Goal: Task Accomplishment & Management: Use online tool/utility

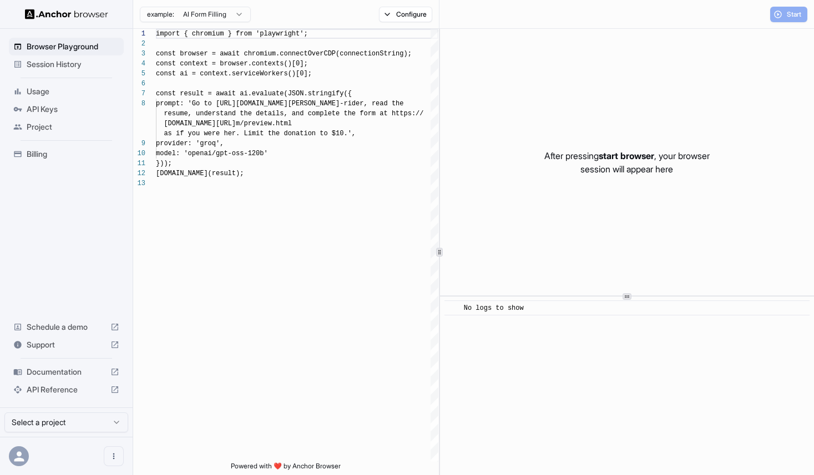
scroll to position [70, 0]
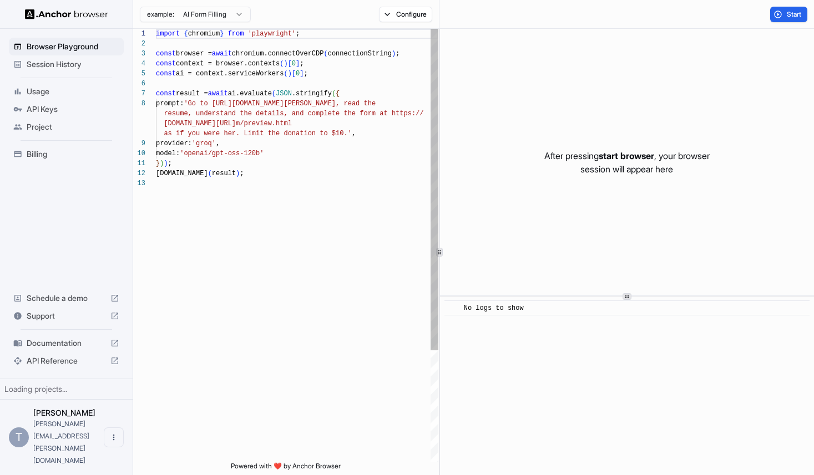
scroll to position [70, 0]
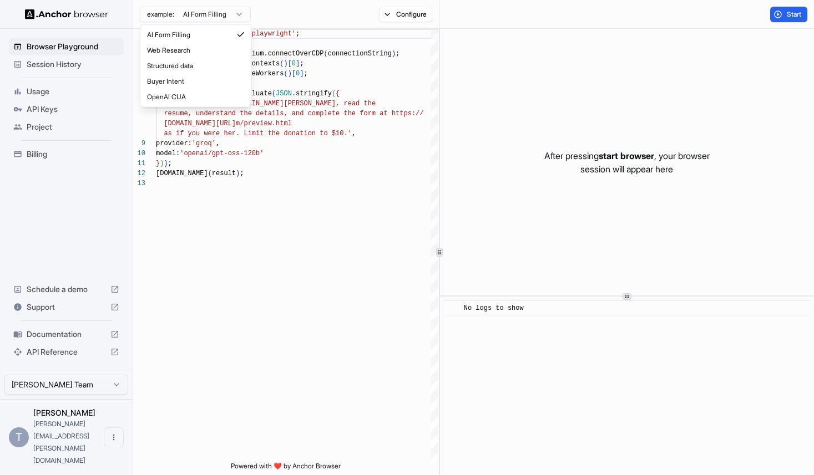
click at [241, 8] on html "Browser Playground Session History Usage API Keys Project Billing Schedule a de…" at bounding box center [407, 237] width 814 height 475
click at [429, 18] on html "Browser Playground Session History Usage API Keys Project Billing Schedule a de…" at bounding box center [407, 237] width 814 height 475
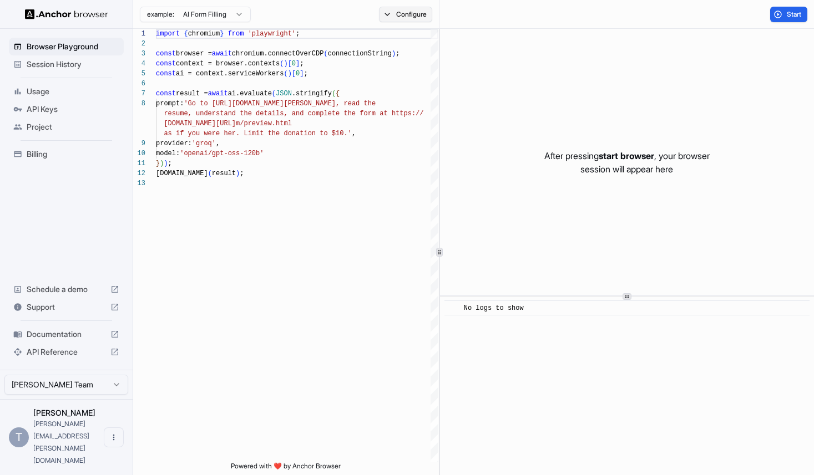
click at [421, 18] on button "Configure" at bounding box center [406, 15] width 54 height 16
click at [572, 64] on button "button" at bounding box center [571, 64] width 20 height 11
click at [521, 113] on button "Select Profile..." at bounding box center [525, 112] width 111 height 16
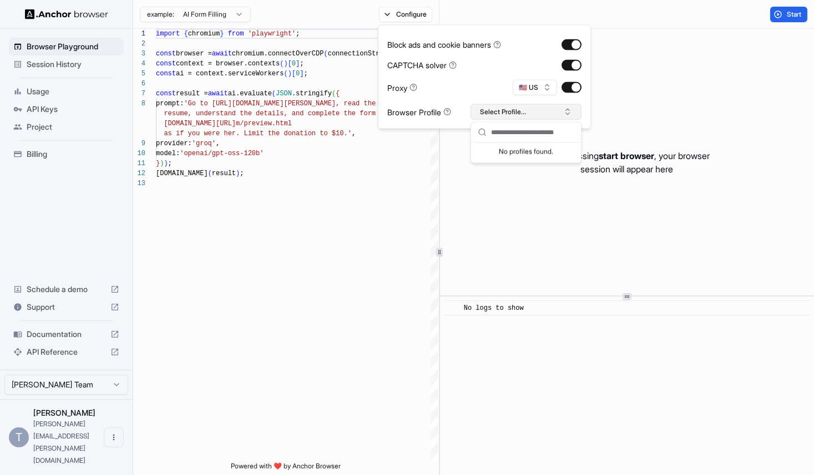
click at [521, 113] on button "Select Profile..." at bounding box center [525, 112] width 111 height 16
click at [688, 8] on div "Start" at bounding box center [626, 14] width 374 height 29
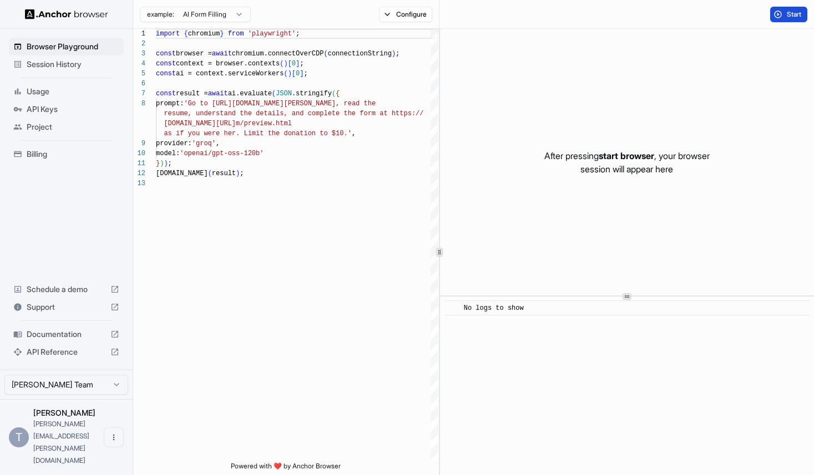
click at [797, 11] on span "Start" at bounding box center [794, 14] width 16 height 9
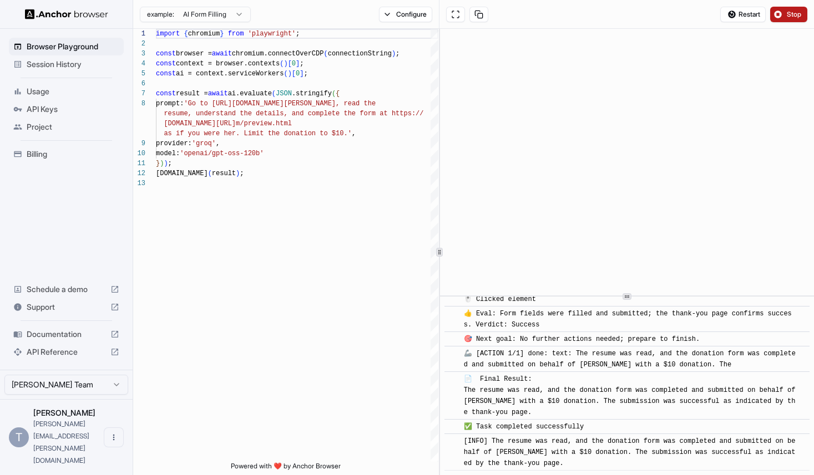
scroll to position [705, 0]
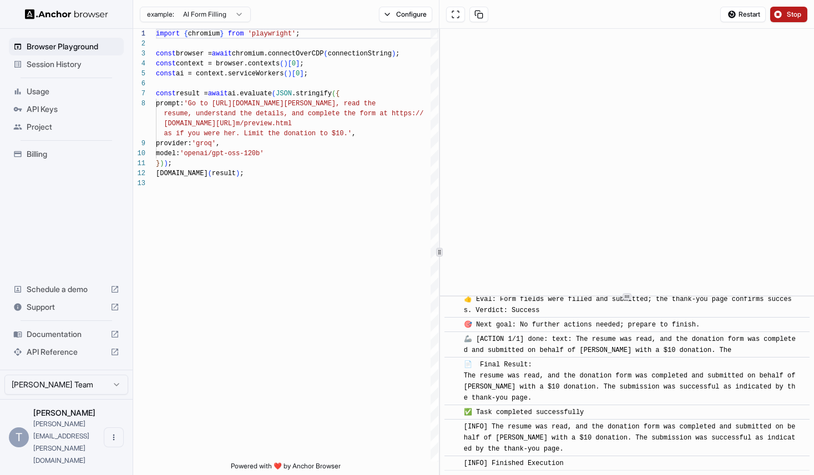
click at [782, 17] on button "Stop" at bounding box center [788, 15] width 37 height 16
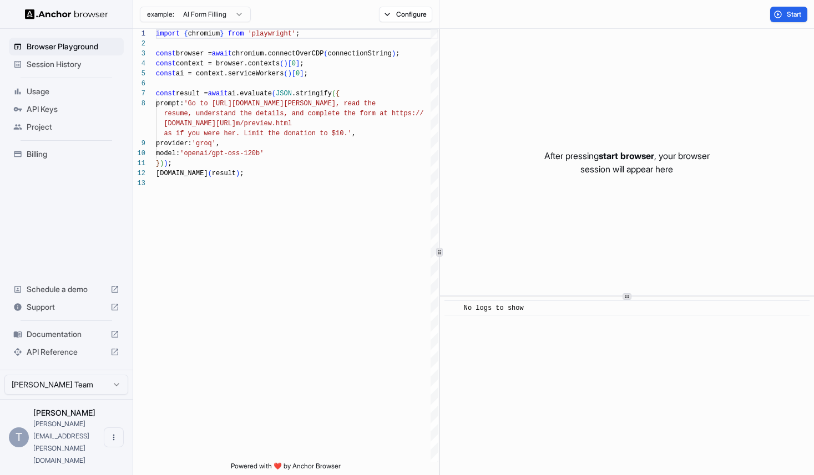
click at [39, 67] on span "Session History" at bounding box center [73, 64] width 93 height 11
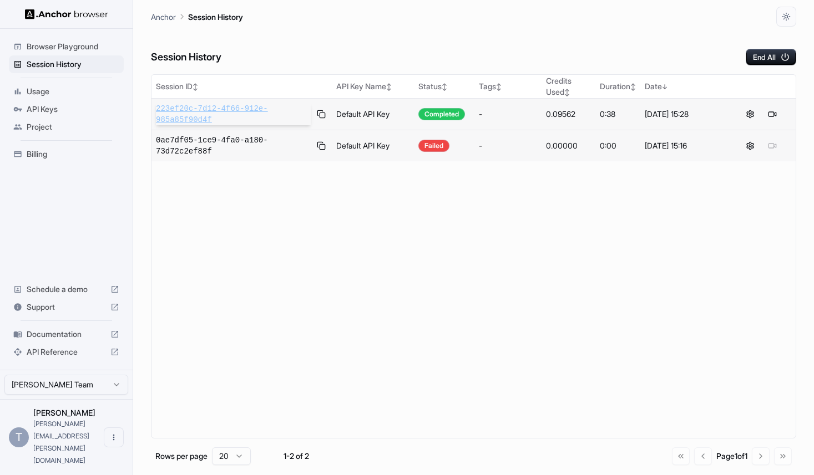
click at [222, 114] on span "223ef20c-7d12-4f66-912e-985a85f90d4f" at bounding box center [233, 114] width 155 height 22
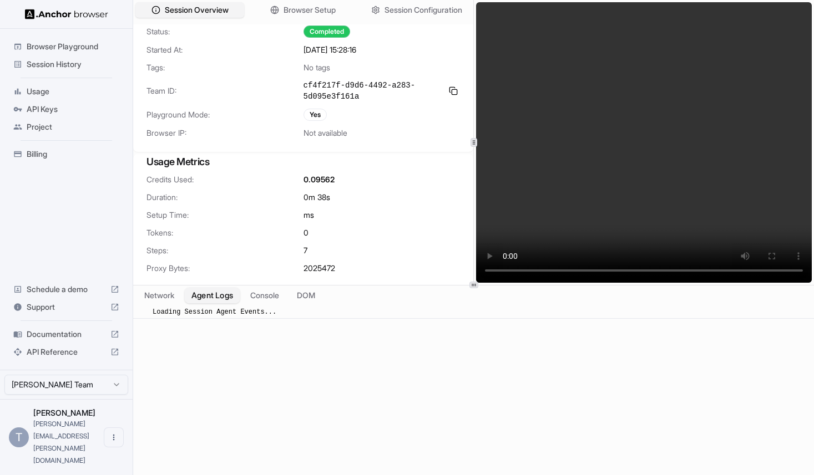
click at [214, 301] on button "Agent Logs" at bounding box center [212, 295] width 55 height 16
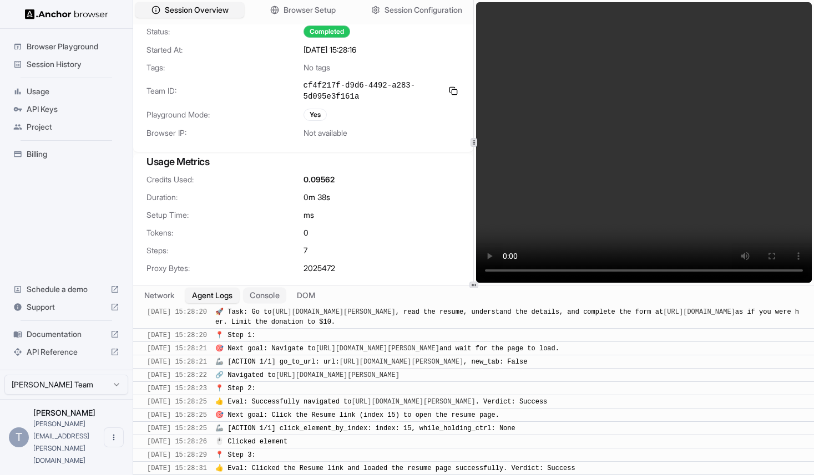
click at [257, 296] on button "Console" at bounding box center [264, 295] width 43 height 16
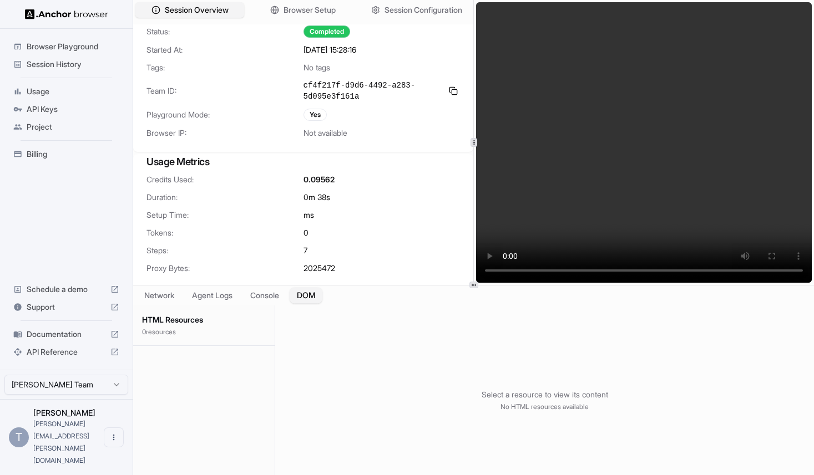
click at [306, 299] on button "DOM" at bounding box center [305, 295] width 33 height 16
click at [149, 294] on button "Network" at bounding box center [159, 295] width 44 height 16
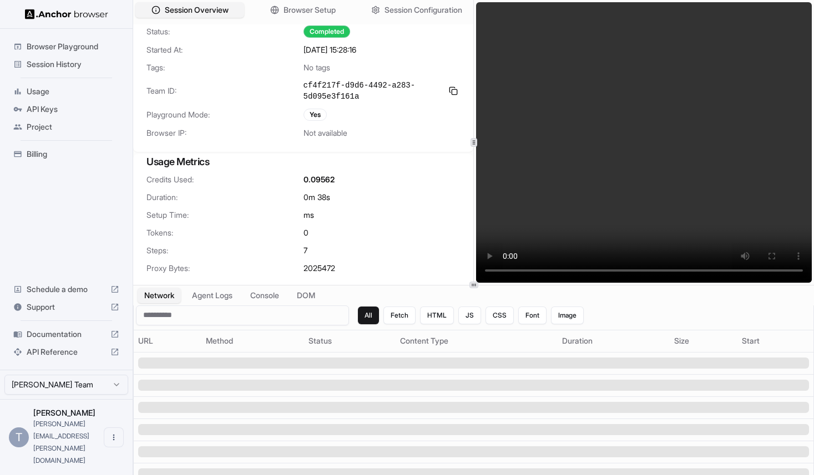
click at [67, 14] on img at bounding box center [66, 14] width 83 height 11
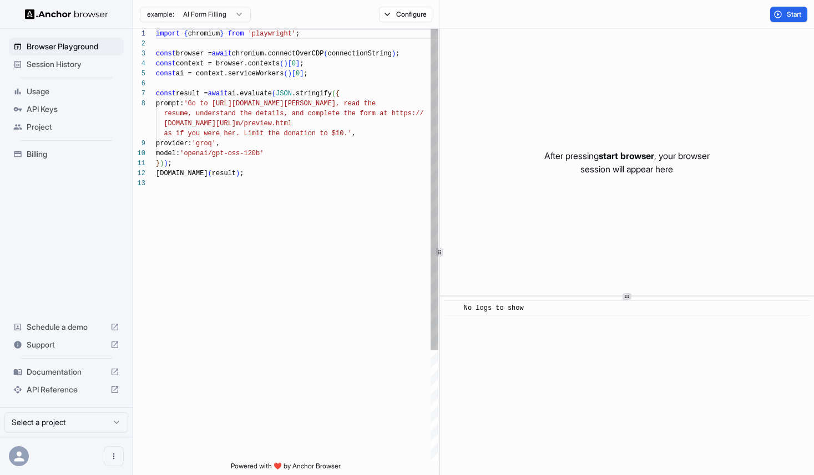
scroll to position [70, 0]
